Goal: Information Seeking & Learning: Learn about a topic

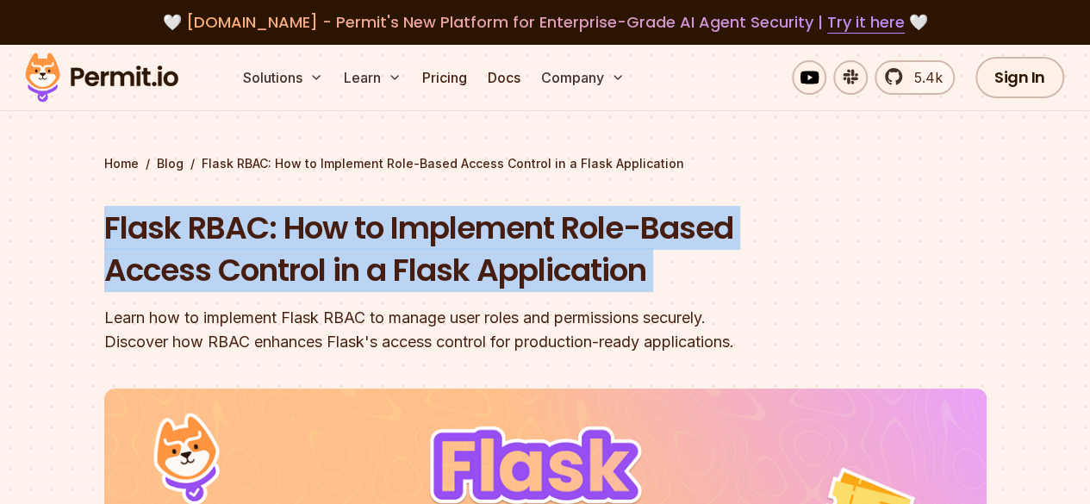
click at [576, 270] on h1 "Flask RBAC: How to Implement Role-Based Access Control in a Flask Application" at bounding box center [435, 249] width 662 height 85
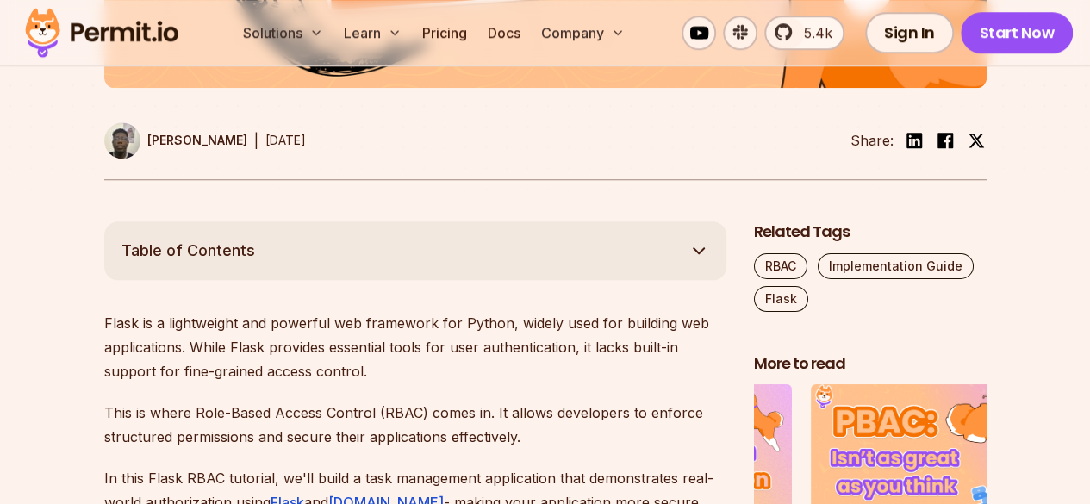
scroll to position [903, 0]
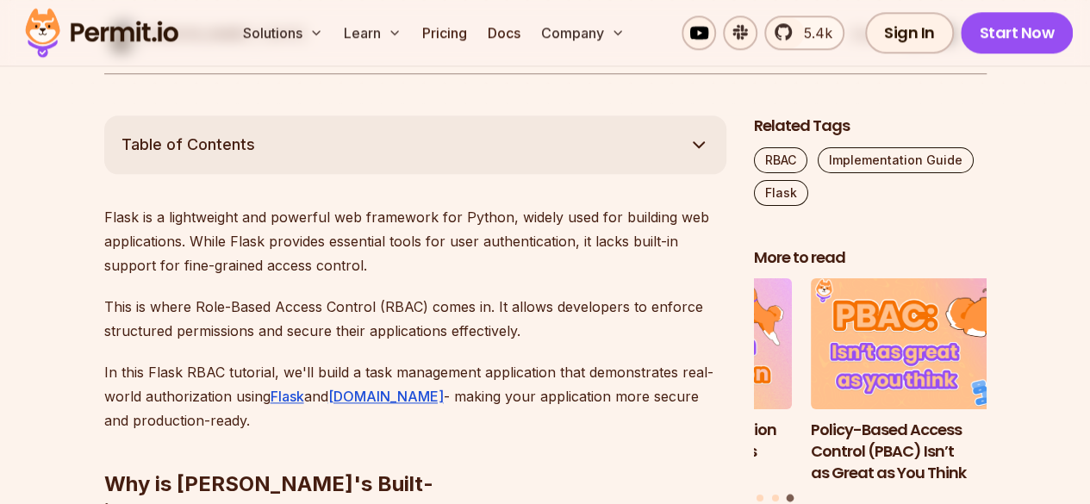
click at [147, 240] on p "Flask is a lightweight and powerful web framework for Python, widely used for b…" at bounding box center [415, 241] width 622 height 72
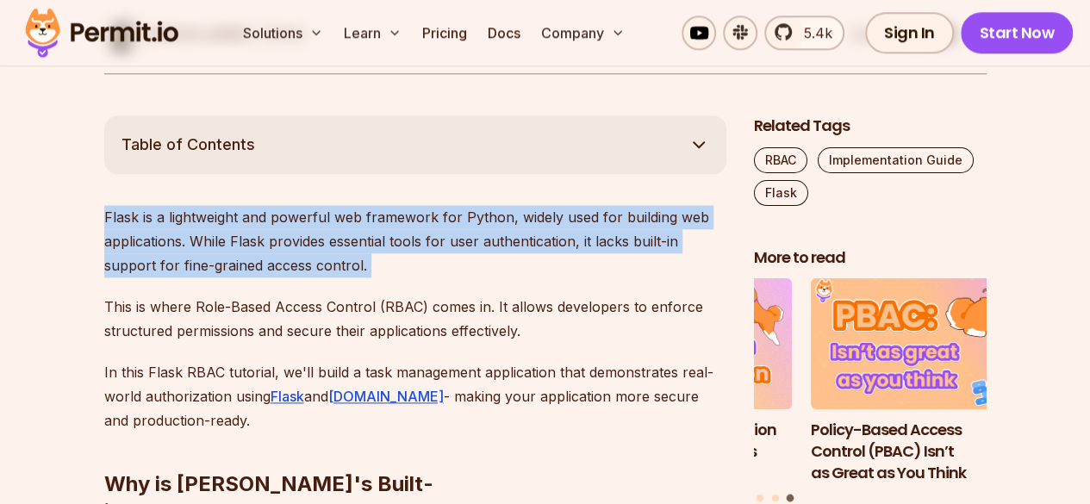
click at [147, 240] on p "Flask is a lightweight and powerful web framework for Python, widely used for b…" at bounding box center [415, 241] width 622 height 72
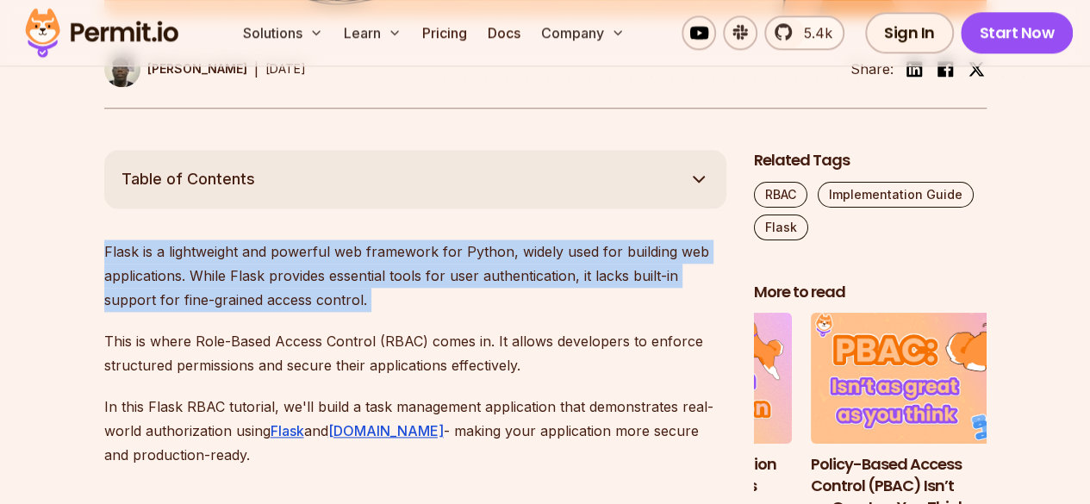
scroll to position [858, 0]
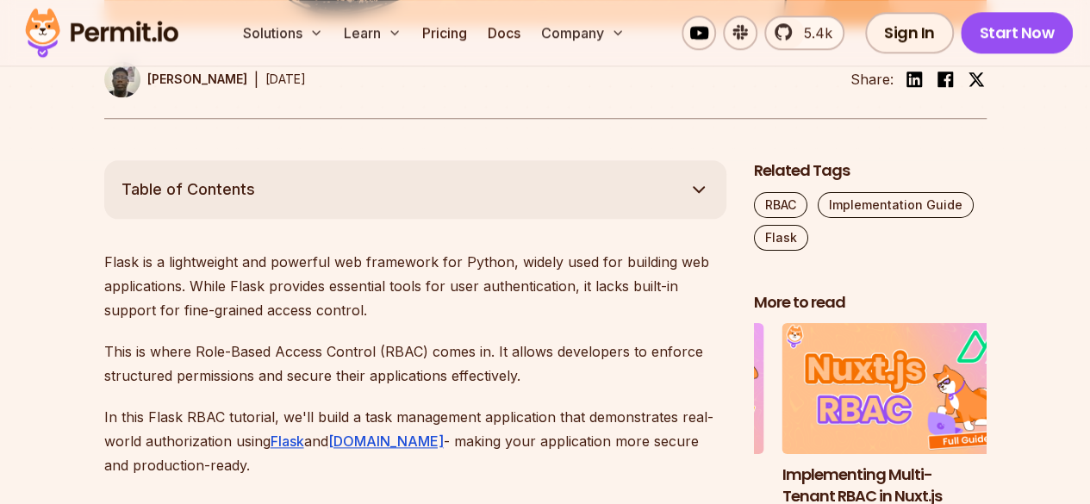
drag, startPoint x: 406, startPoint y: 196, endPoint x: 0, endPoint y: 304, distance: 420.2
click at [406, 197] on button "Table of Contents" at bounding box center [415, 189] width 622 height 59
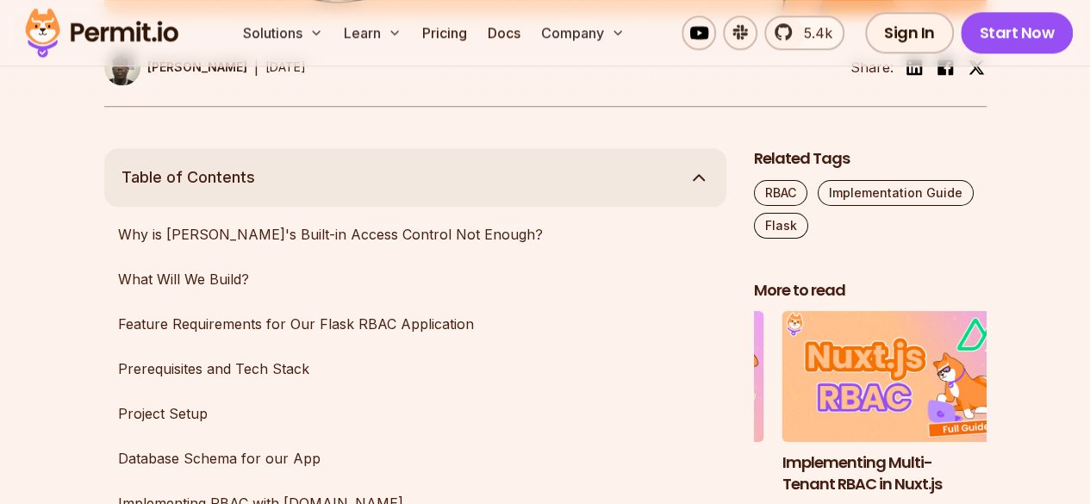
scroll to position [1031, 0]
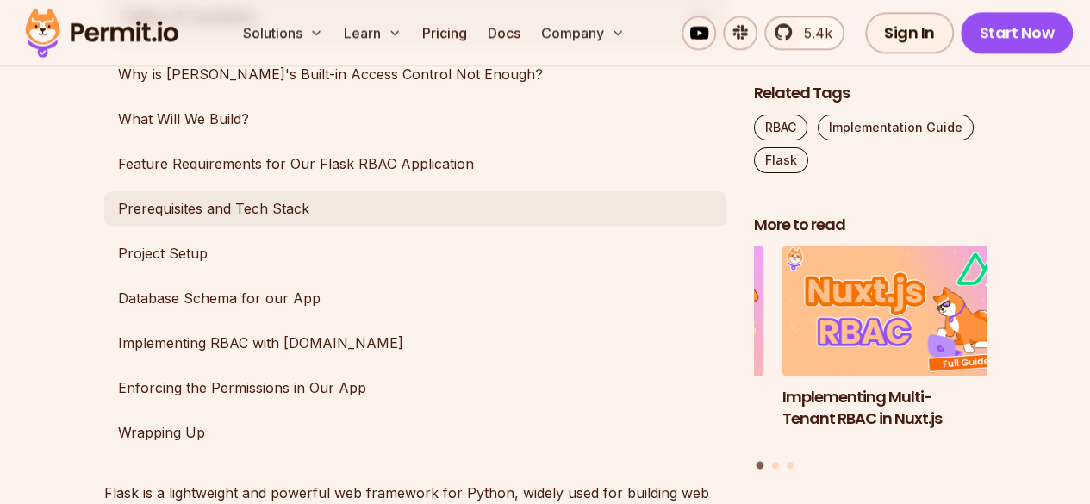
click at [191, 199] on link "Prerequisites and Tech Stack" at bounding box center [415, 208] width 622 height 34
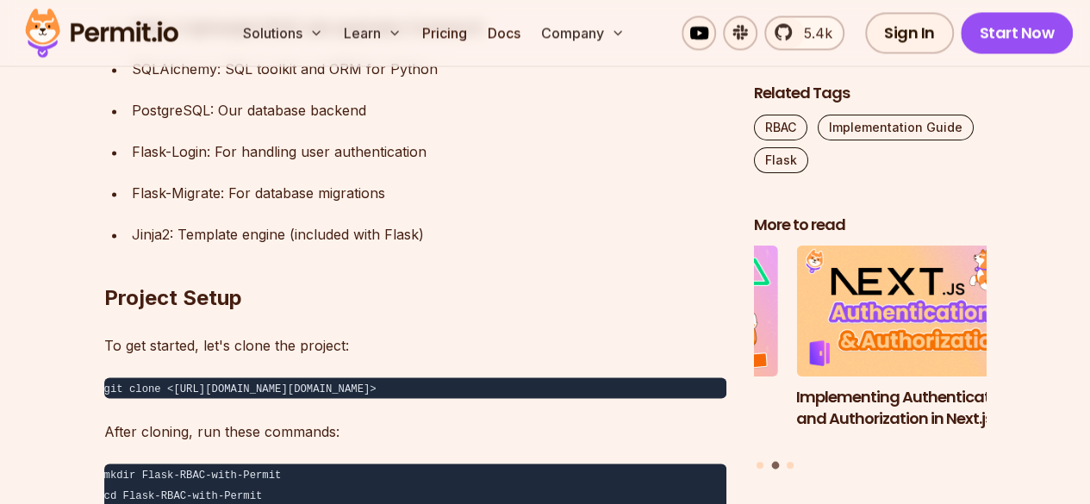
scroll to position [4578, 0]
